Goal: Check status: Check status

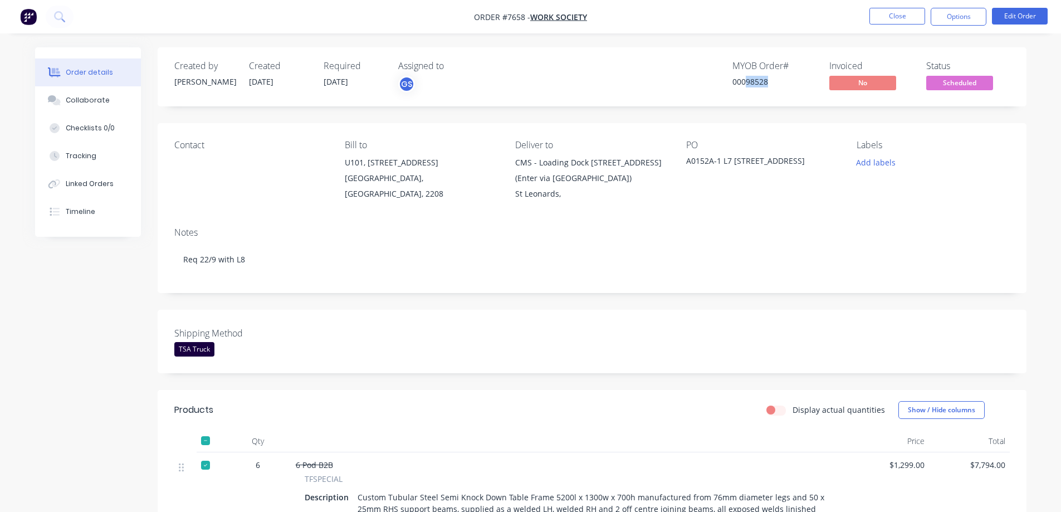
drag, startPoint x: 749, startPoint y: 81, endPoint x: 769, endPoint y: 87, distance: 20.4
click at [769, 87] on div "00098528" at bounding box center [774, 82] width 84 height 12
copy div "98528"
drag, startPoint x: 325, startPoint y: 79, endPoint x: 356, endPoint y: 90, distance: 33.6
click at [356, 90] on div "Required [DATE]" at bounding box center [354, 77] width 61 height 32
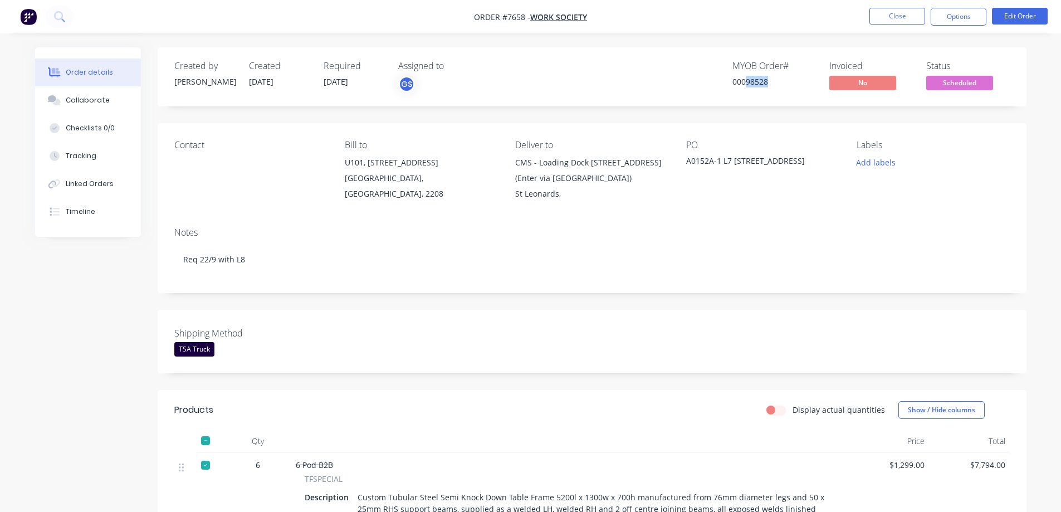
copy span "[DATE]"
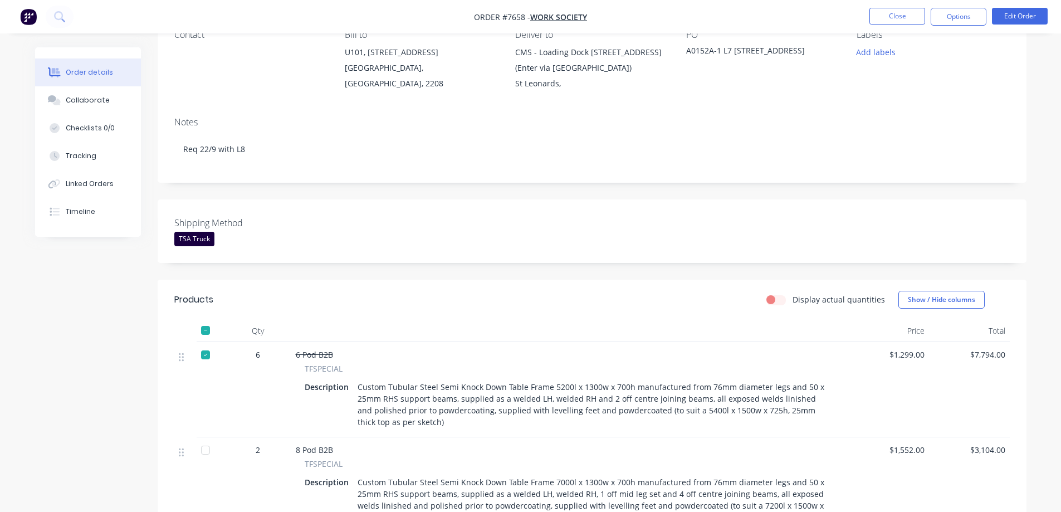
scroll to position [111, 0]
click at [209, 334] on div at bounding box center [205, 329] width 22 height 22
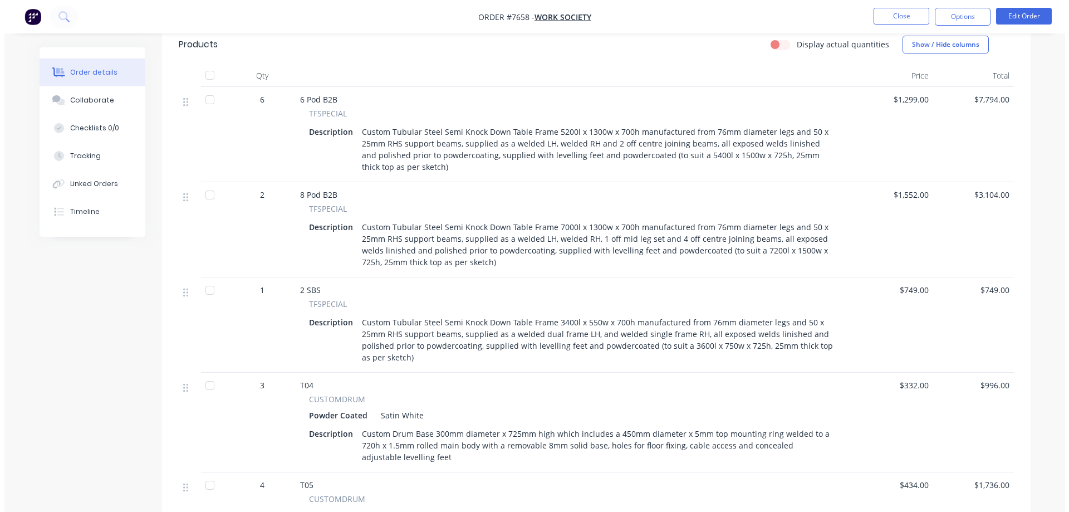
scroll to position [0, 0]
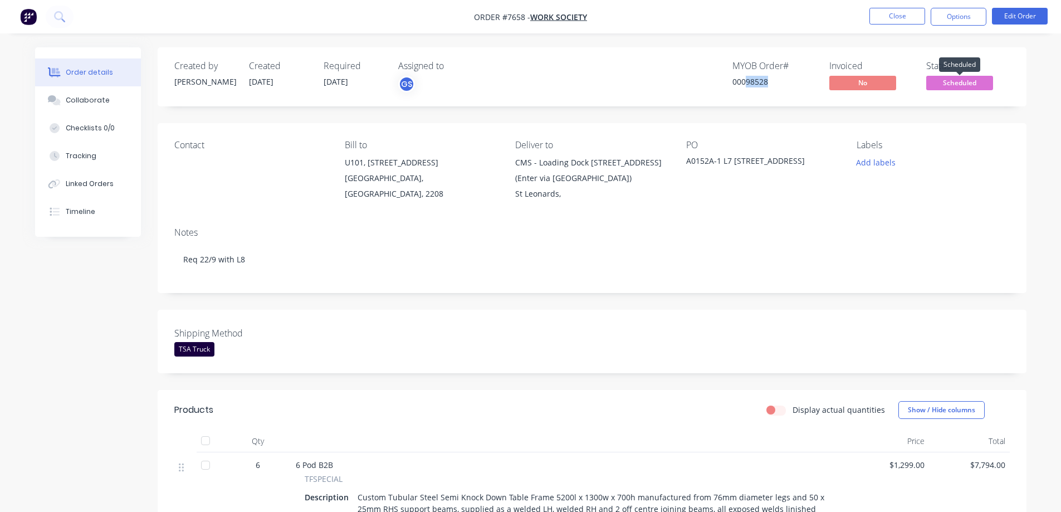
click at [938, 85] on span "Scheduled" at bounding box center [959, 83] width 67 height 14
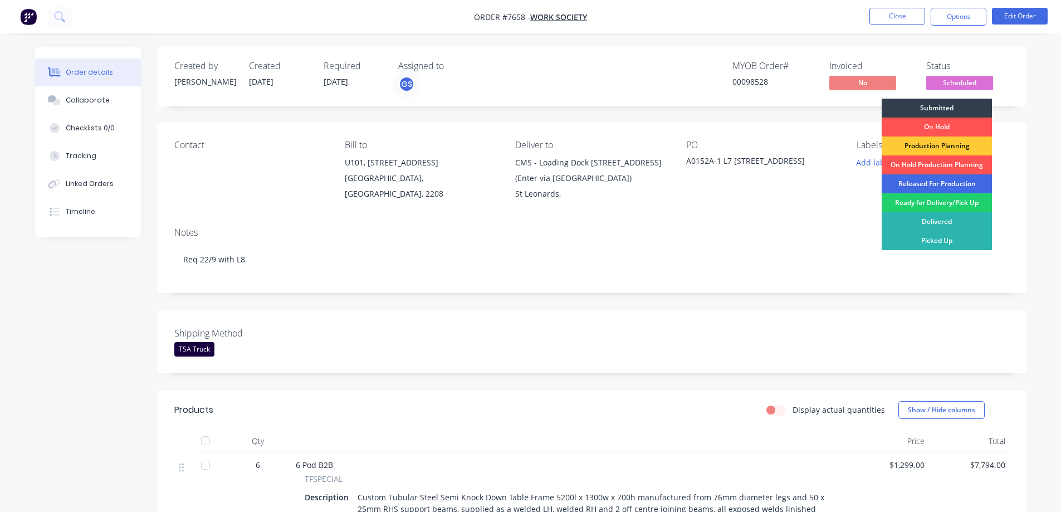
click at [927, 182] on div "Released For Production" at bounding box center [936, 183] width 110 height 19
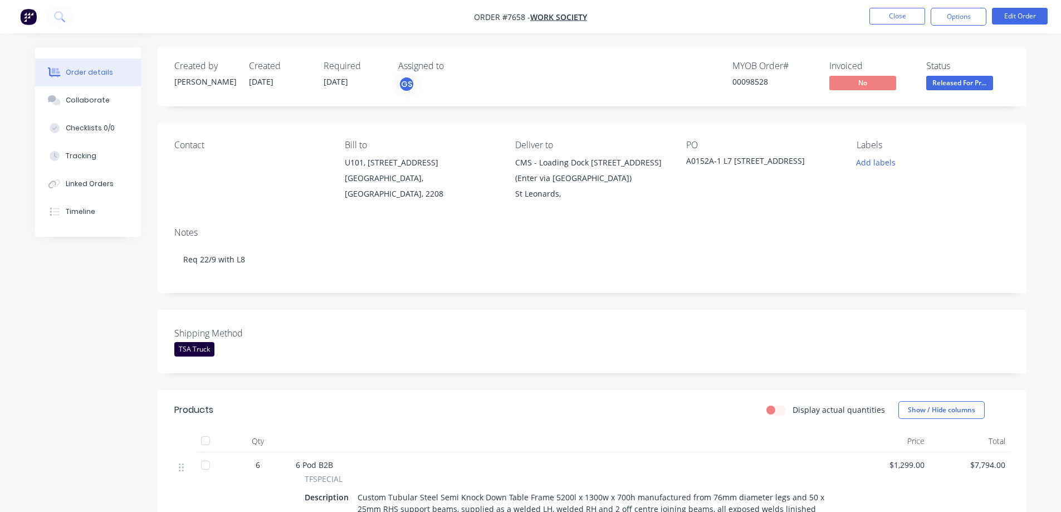
click at [897, 13] on button "Close" at bounding box center [897, 16] width 56 height 17
